Goal: Check status: Check status

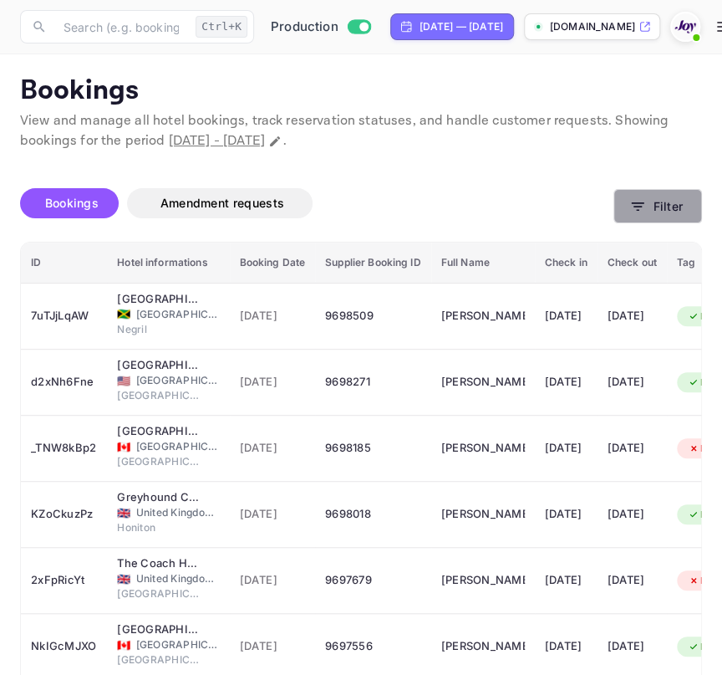
click at [630, 196] on button "Filter" at bounding box center [658, 206] width 89 height 34
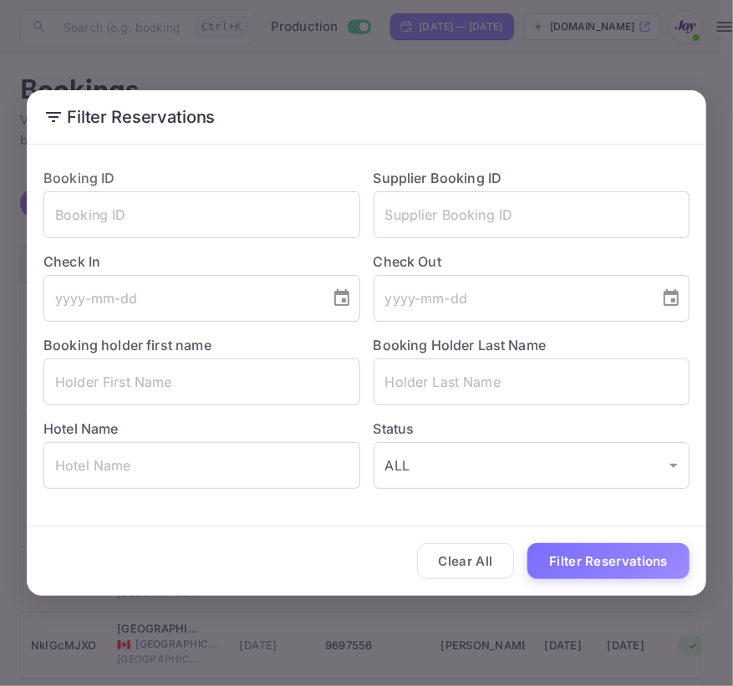
click at [507, 239] on div "Check Out ​" at bounding box center [525, 280] width 330 height 84
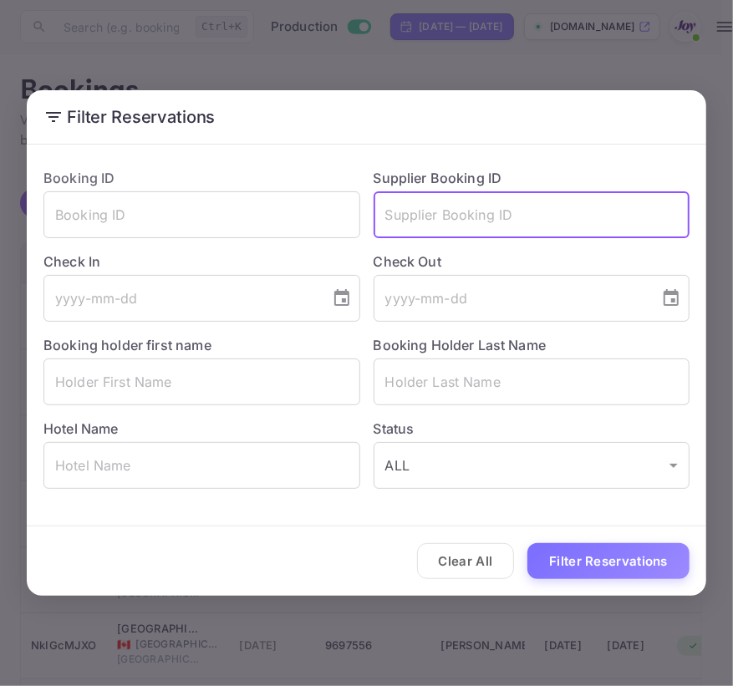
click at [469, 224] on input "text" at bounding box center [532, 214] width 317 height 47
paste input "3102830418"
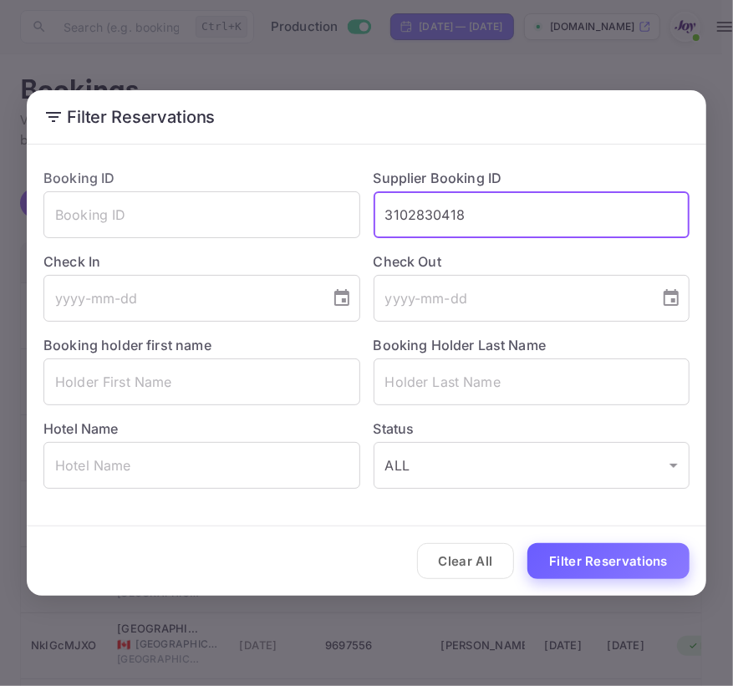
type input "3102830418"
click at [596, 554] on button "Filter Reservations" at bounding box center [608, 561] width 162 height 36
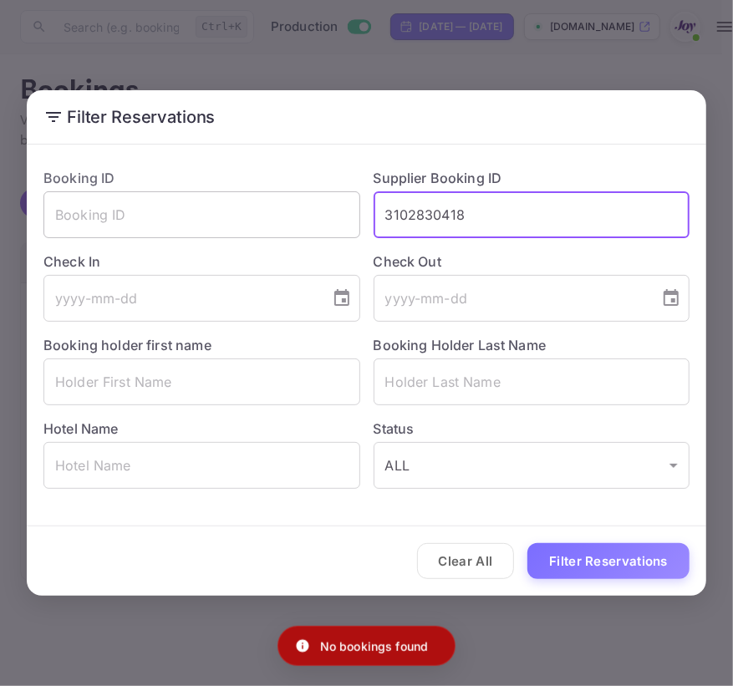
drag, startPoint x: 512, startPoint y: 217, endPoint x: 336, endPoint y: 191, distance: 178.3
click at [336, 191] on div "Booking ID ​ Supplier Booking ID 3102830418 ​ Check In ​ Check Out ​ Booking ho…" at bounding box center [360, 322] width 660 height 334
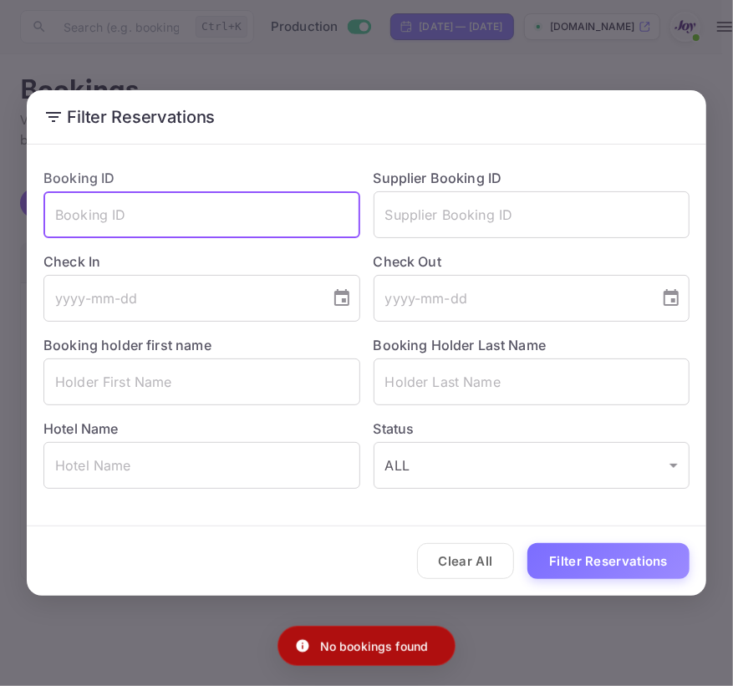
click at [330, 204] on input "text" at bounding box center [201, 214] width 317 height 47
paste input "3102830418"
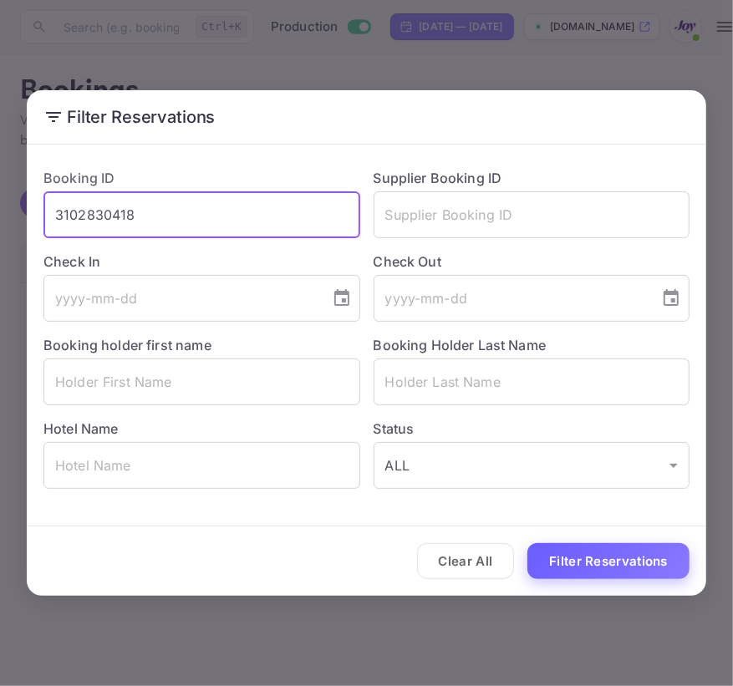
type input "3102830418"
click at [568, 545] on button "Filter Reservations" at bounding box center [608, 561] width 162 height 36
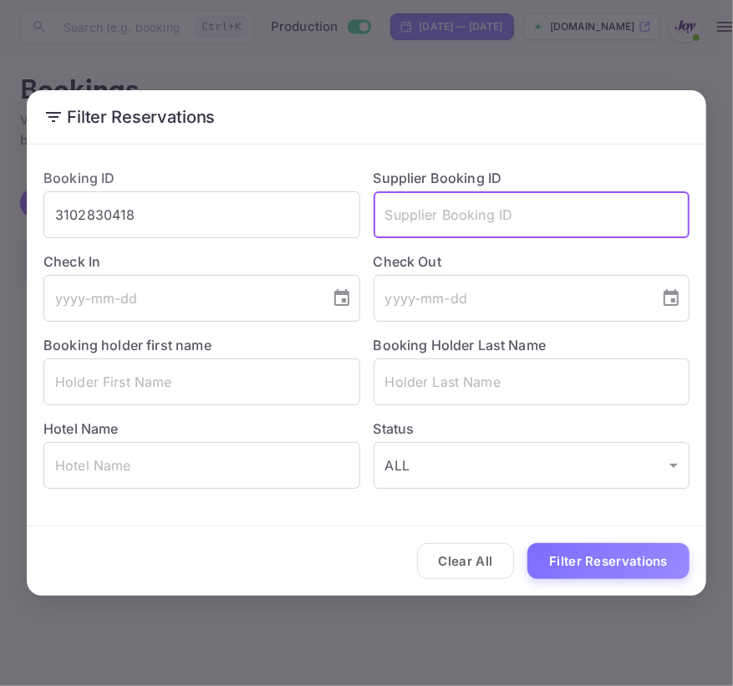
click at [461, 217] on input "text" at bounding box center [532, 214] width 317 height 47
paste input "3102830418"
type input "3102830418"
click at [209, 229] on input "3102830418" at bounding box center [201, 214] width 317 height 47
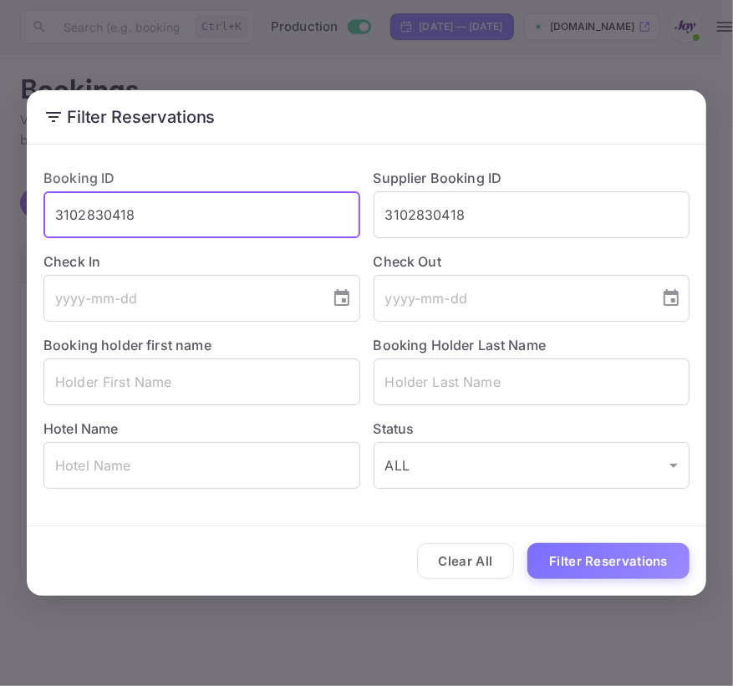
click at [209, 229] on input "3102830418" at bounding box center [201, 214] width 317 height 47
click at [527, 543] on button "Filter Reservations" at bounding box center [608, 561] width 162 height 36
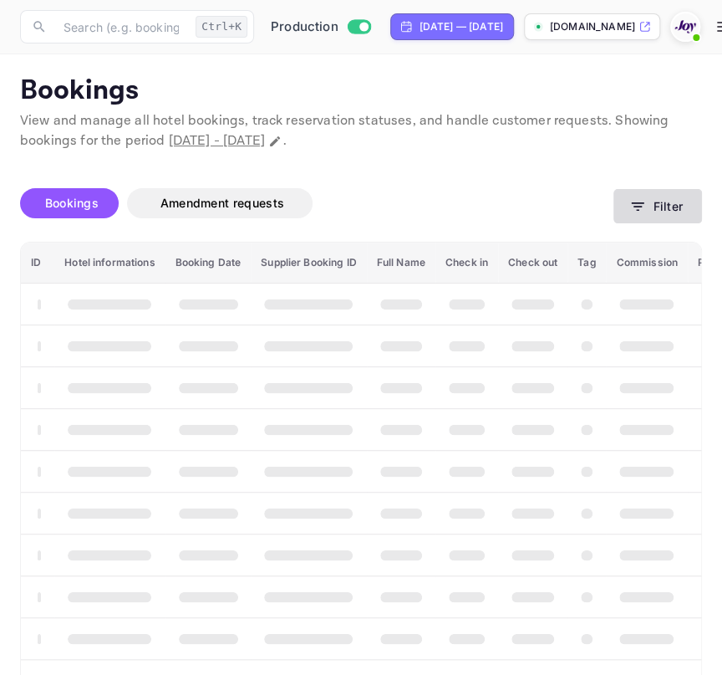
click at [692, 217] on button "Filter" at bounding box center [658, 206] width 89 height 34
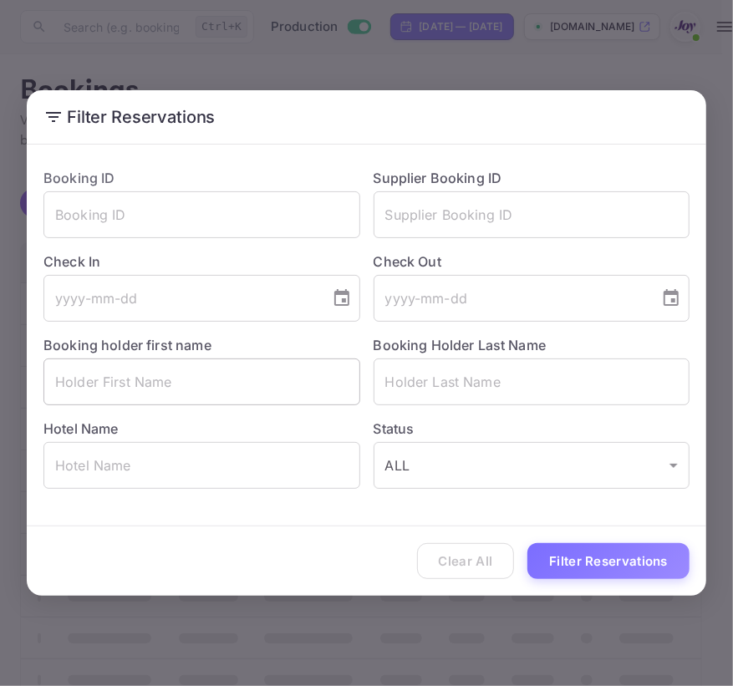
click at [75, 400] on input "text" at bounding box center [201, 382] width 317 height 47
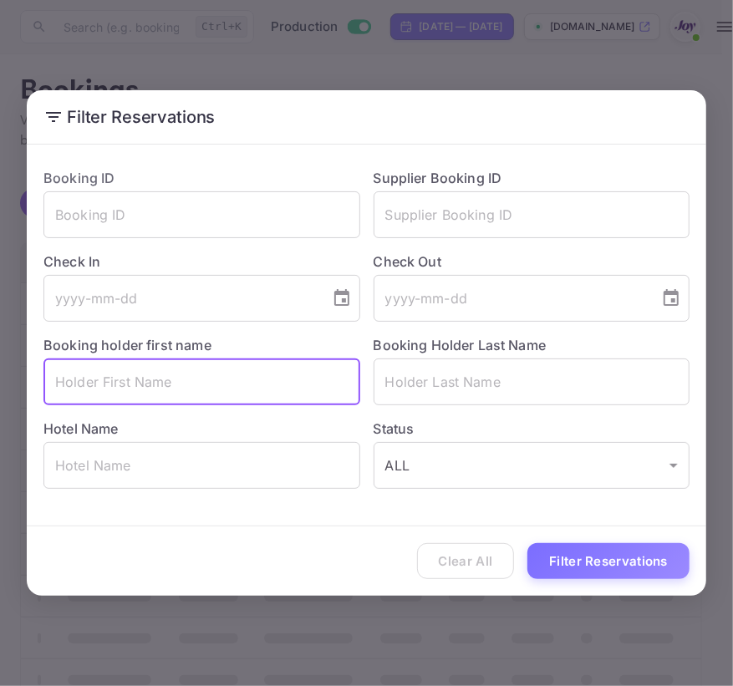
paste input "Nanette"
type input "Nanette"
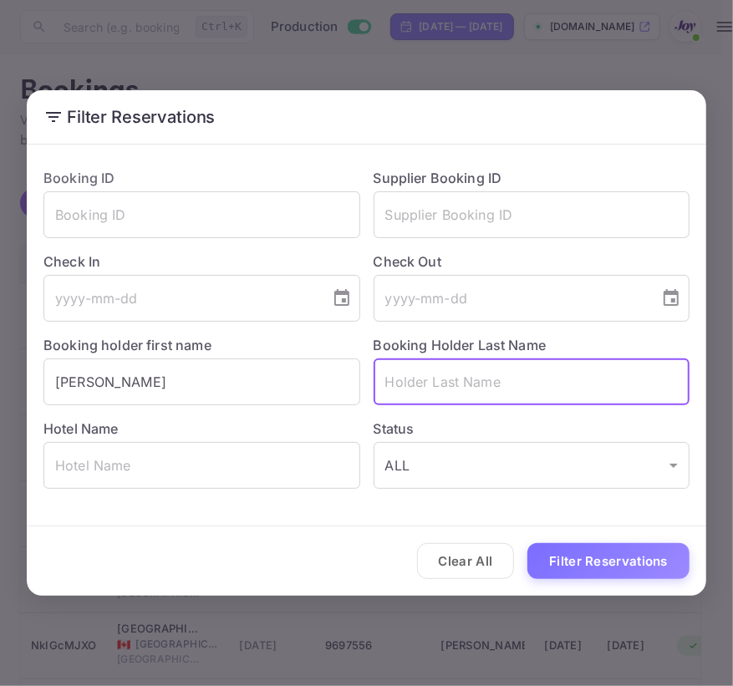
click at [458, 379] on input "text" at bounding box center [532, 382] width 317 height 47
paste input "Coleman"
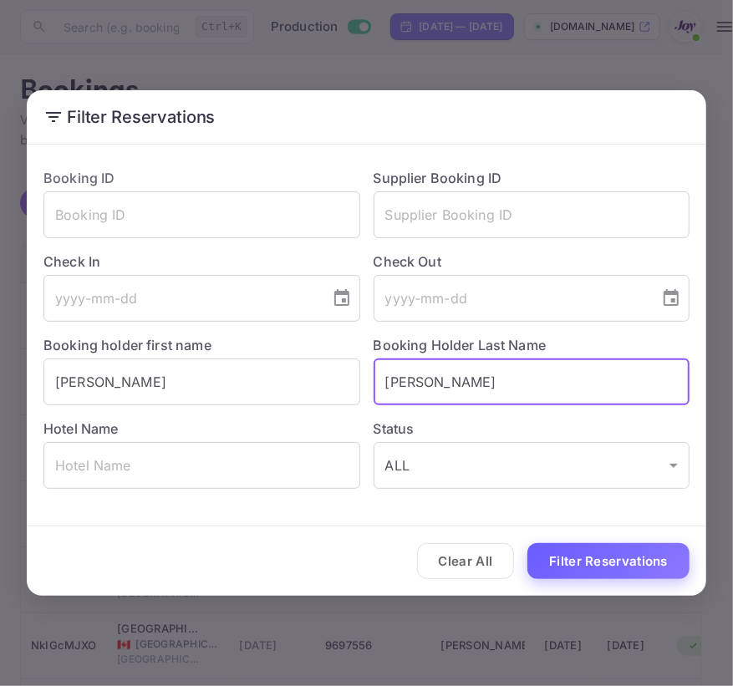
type input "Coleman"
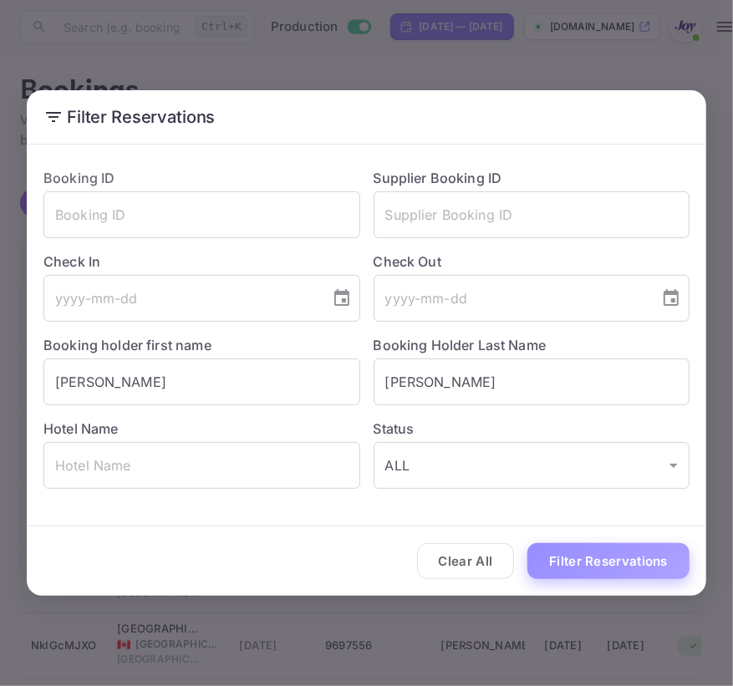
click at [535, 550] on button "Filter Reservations" at bounding box center [608, 561] width 162 height 36
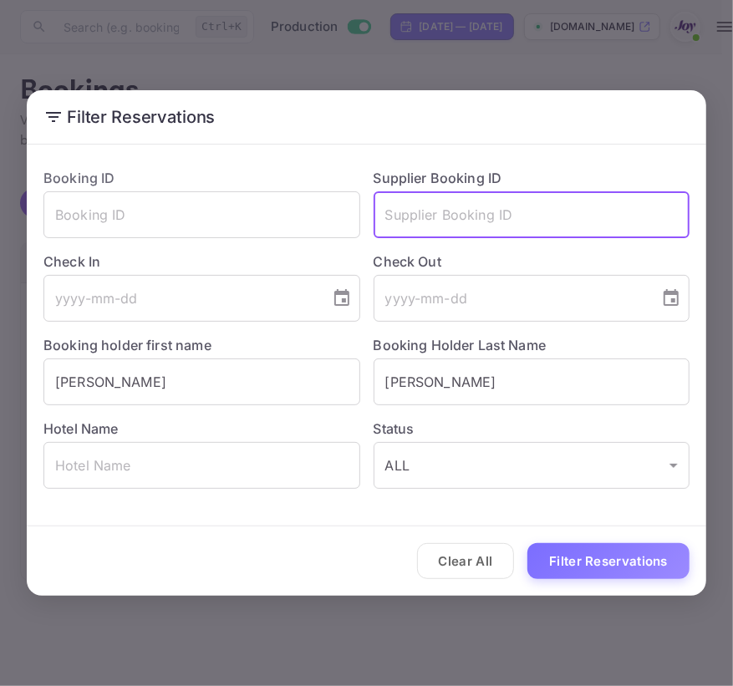
click at [559, 205] on input "text" at bounding box center [532, 214] width 317 height 47
paste input "9570316"
type input "9570316"
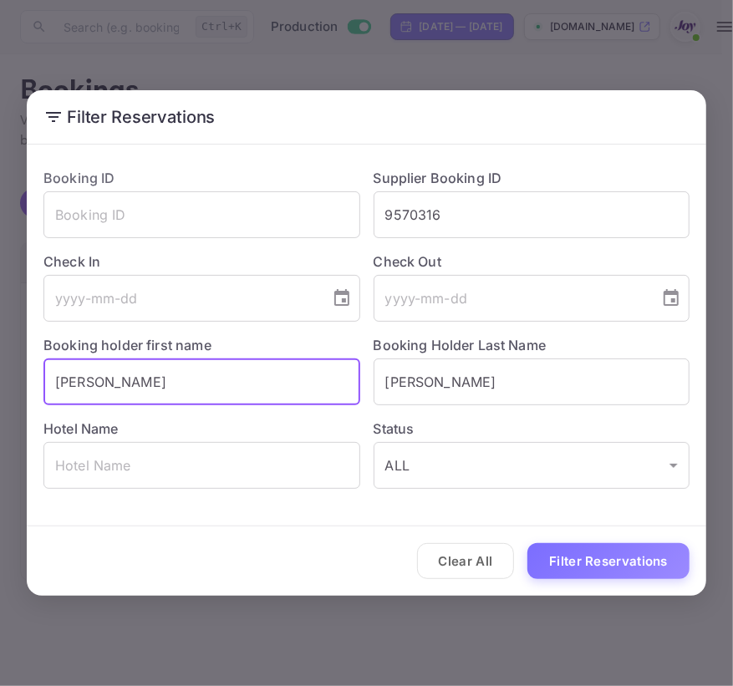
click at [296, 390] on input "Nanette" at bounding box center [201, 382] width 317 height 47
click at [517, 373] on input "Coleman" at bounding box center [532, 382] width 317 height 47
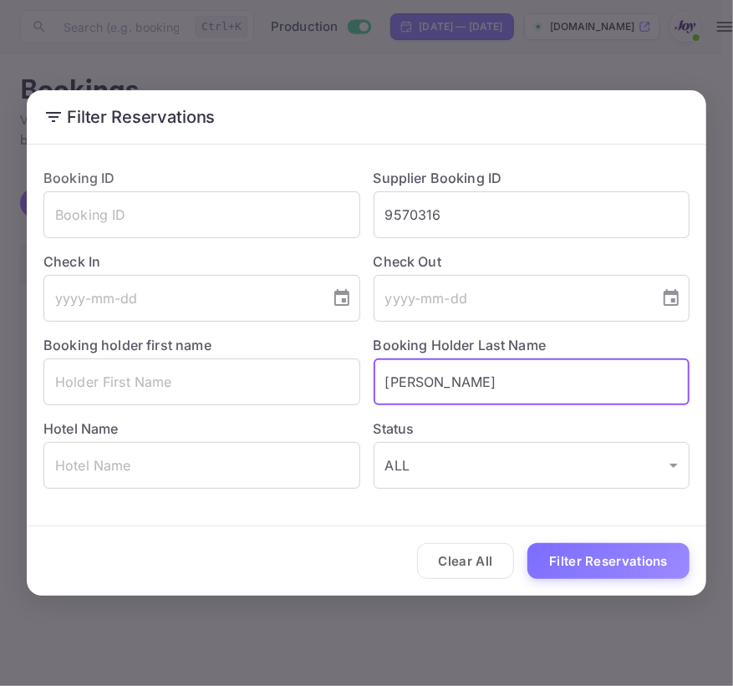
click at [517, 373] on input "Coleman" at bounding box center [532, 382] width 317 height 47
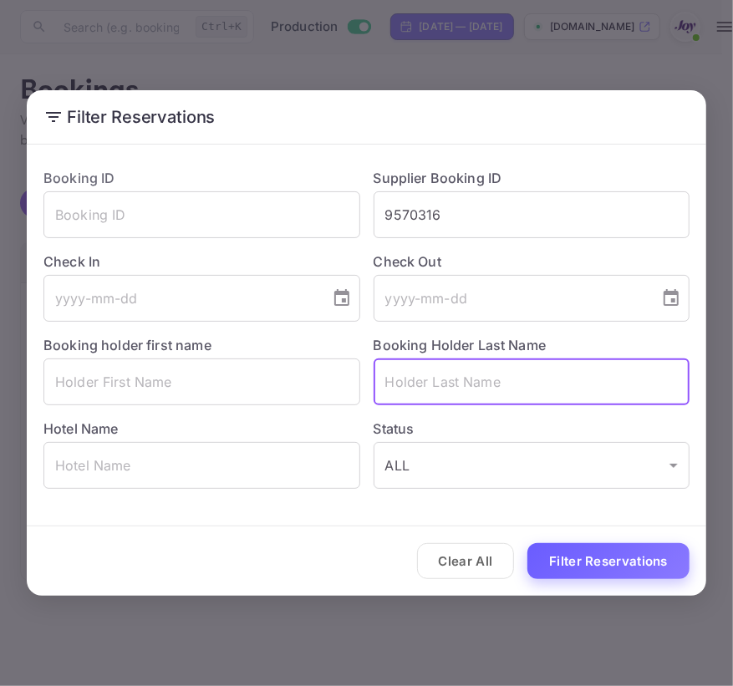
click at [599, 567] on button "Filter Reservations" at bounding box center [608, 561] width 162 height 36
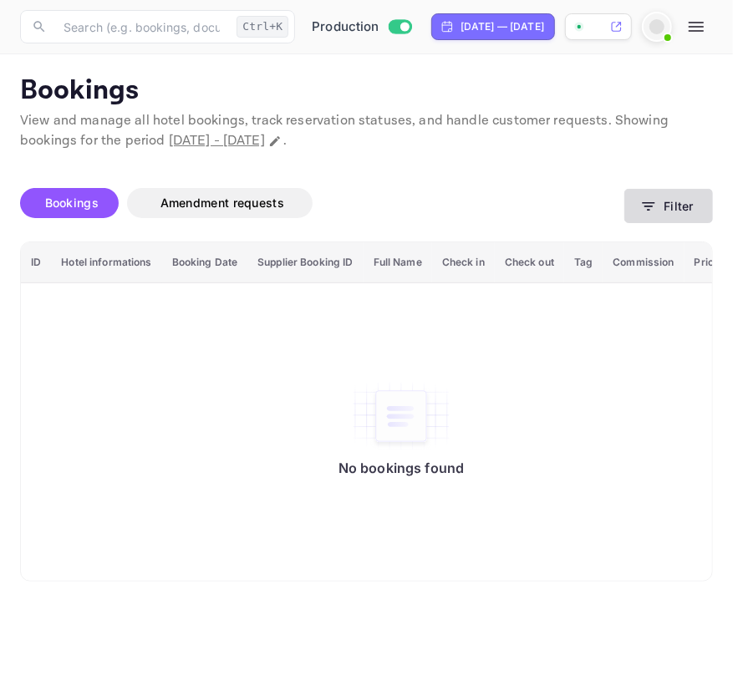
click at [684, 208] on button "Filter" at bounding box center [668, 206] width 89 height 34
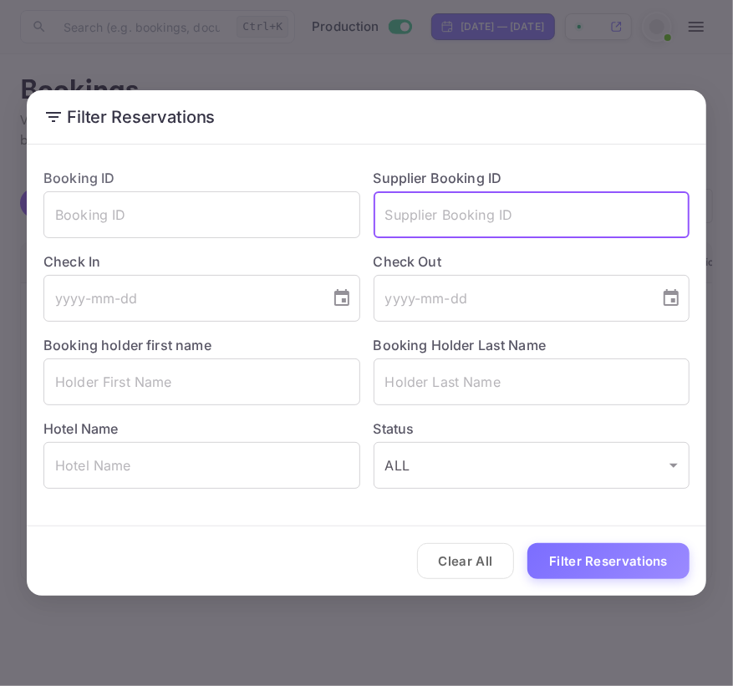
click at [449, 207] on input "text" at bounding box center [532, 214] width 317 height 47
paste input "9570316"
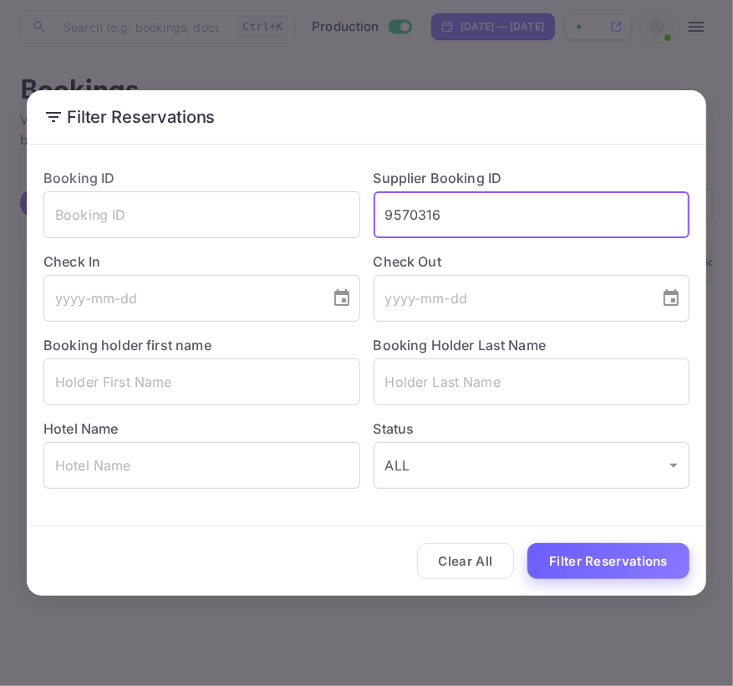
type input "9570316"
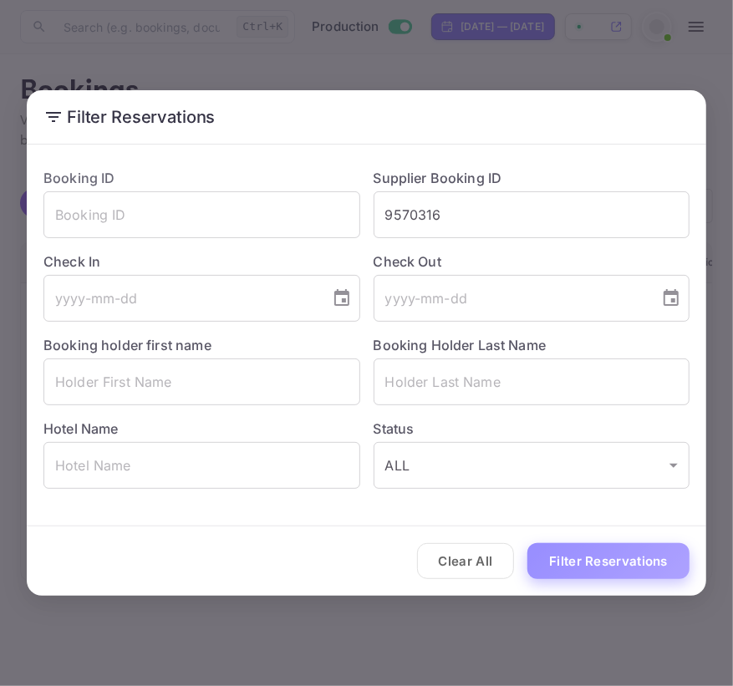
click at [595, 569] on button "Filter Reservations" at bounding box center [608, 561] width 162 height 36
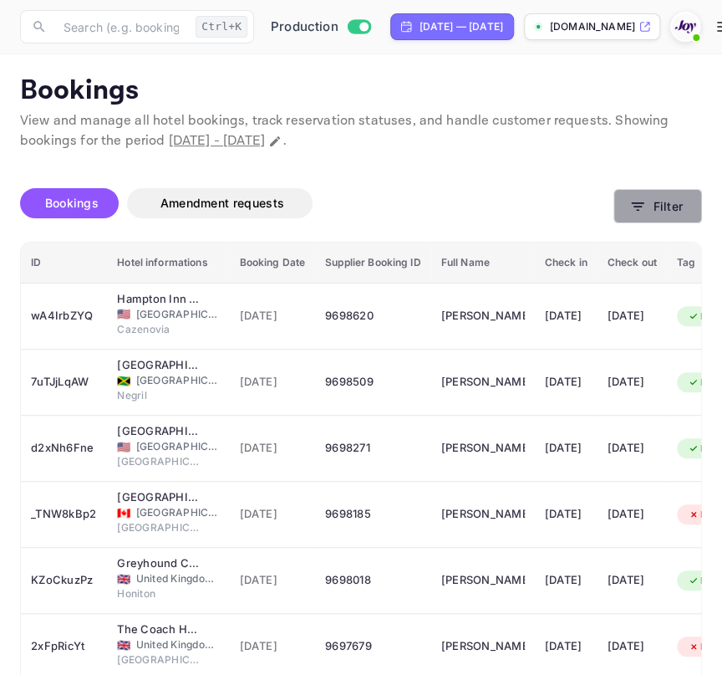
click at [660, 211] on button "Filter" at bounding box center [658, 206] width 89 height 34
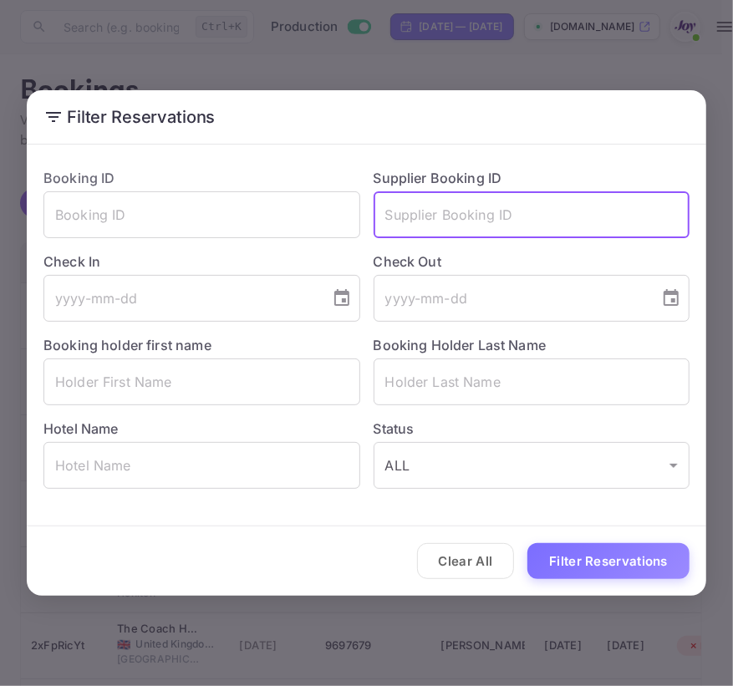
click at [502, 231] on input "text" at bounding box center [532, 214] width 317 height 47
paste input "9570316"
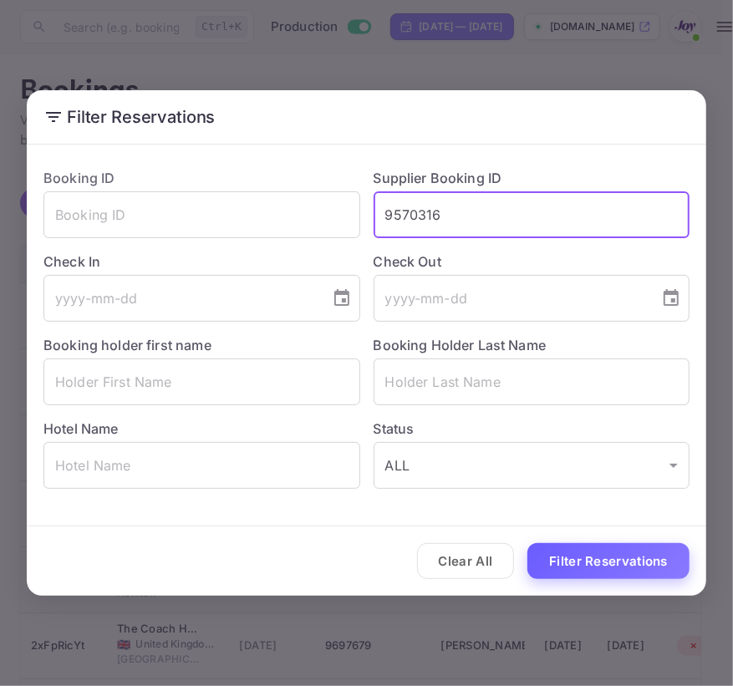
type input "9570316"
click at [600, 566] on button "Filter Reservations" at bounding box center [608, 561] width 162 height 36
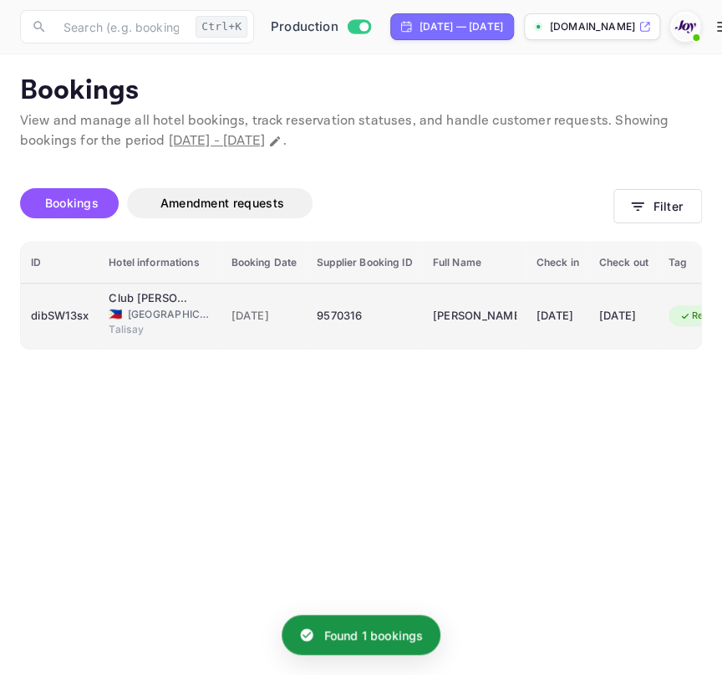
click at [99, 311] on td "dibSW13sx" at bounding box center [60, 316] width 78 height 66
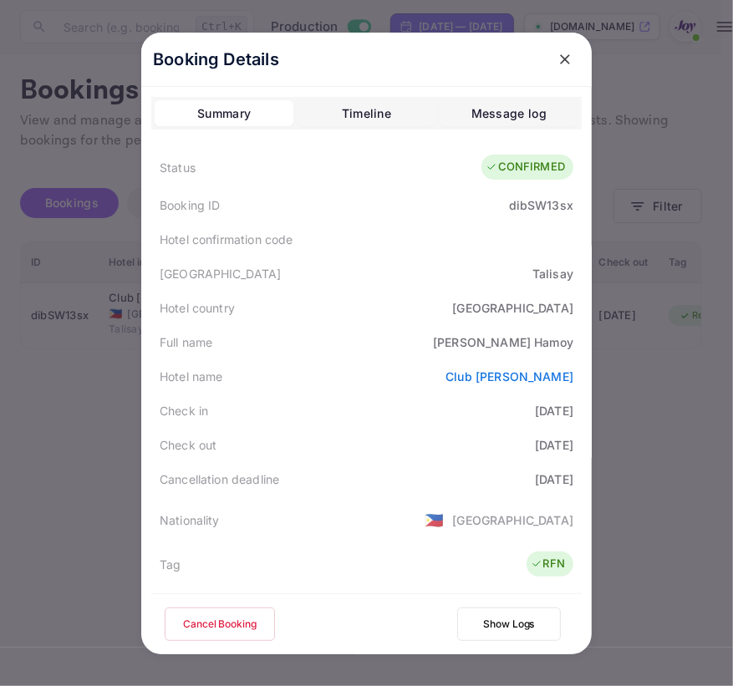
drag, startPoint x: 558, startPoint y: 64, endPoint x: 680, endPoint y: 185, distance: 171.4
click at [558, 64] on icon "close" at bounding box center [565, 59] width 17 height 17
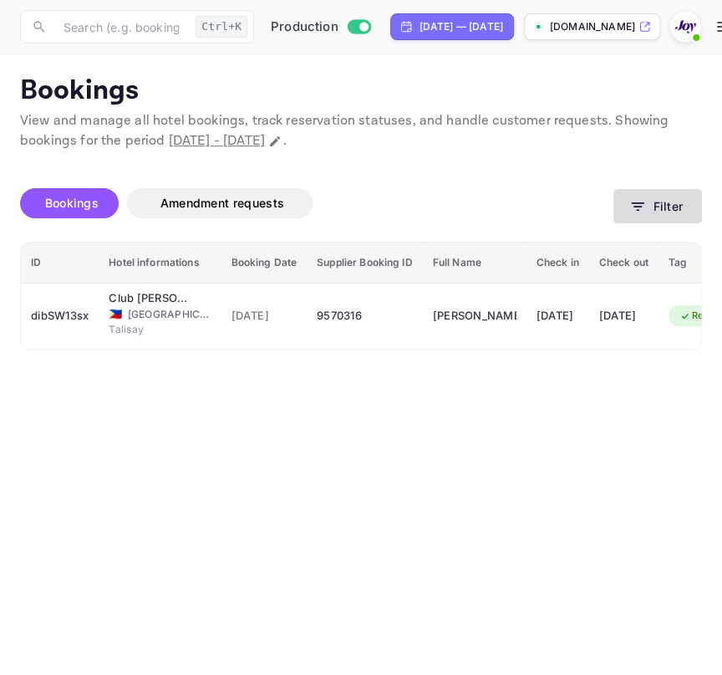
click at [642, 198] on icon "button" at bounding box center [637, 206] width 17 height 17
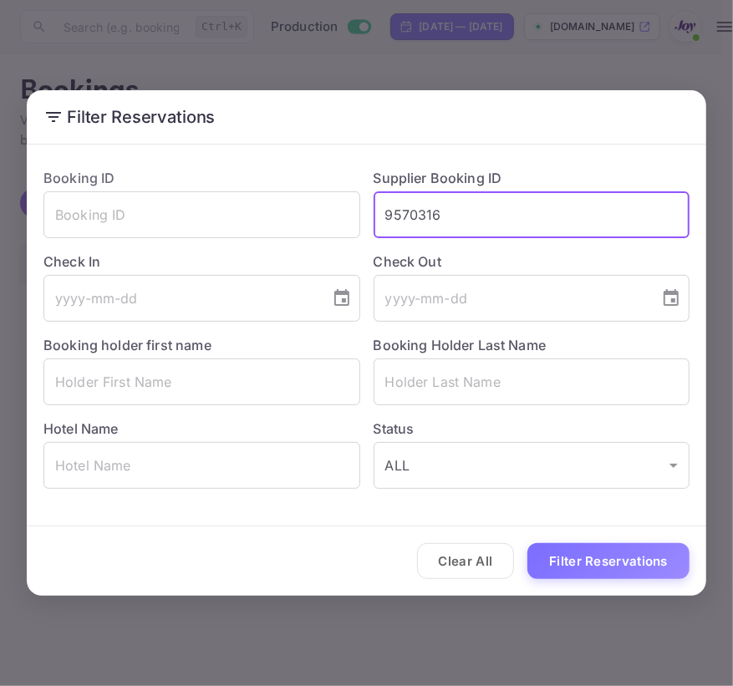
click at [457, 208] on input "9570316" at bounding box center [532, 214] width 317 height 47
paste input "4550674"
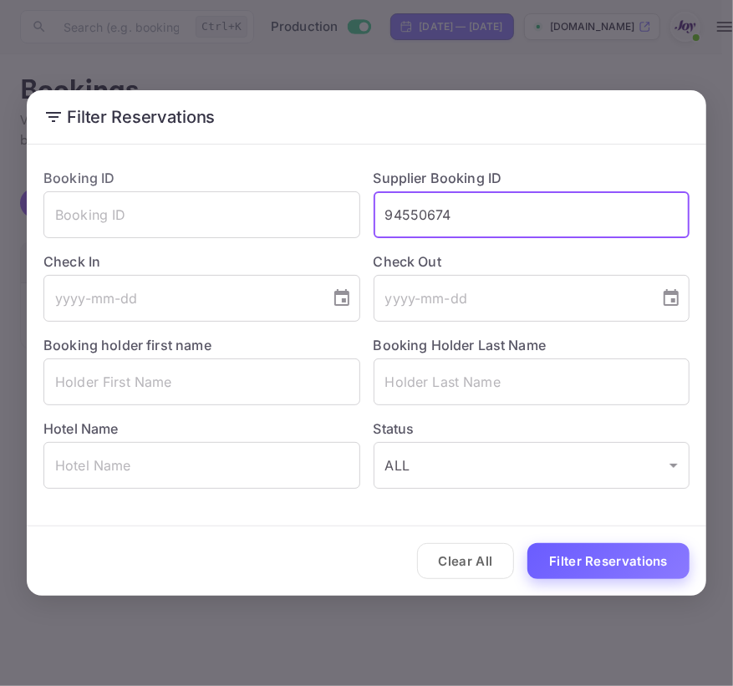
type input "94550674"
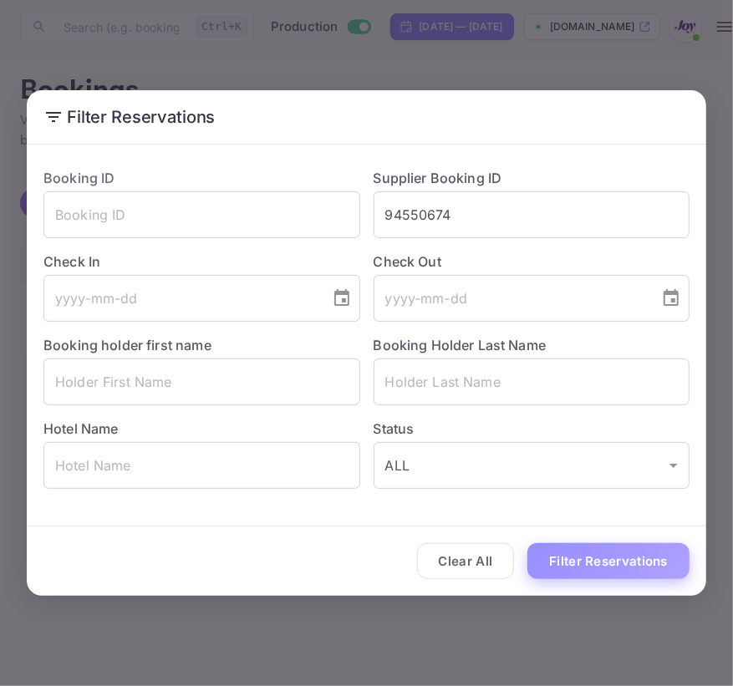
click at [581, 558] on button "Filter Reservations" at bounding box center [608, 561] width 162 height 36
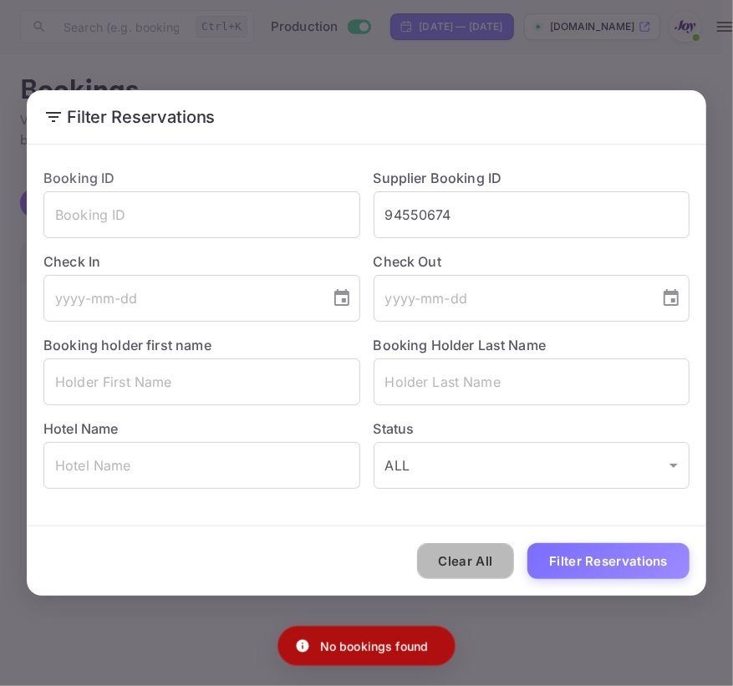
click at [485, 558] on button "Clear All" at bounding box center [466, 561] width 98 height 36
